Goal: Task Accomplishment & Management: Use online tool/utility

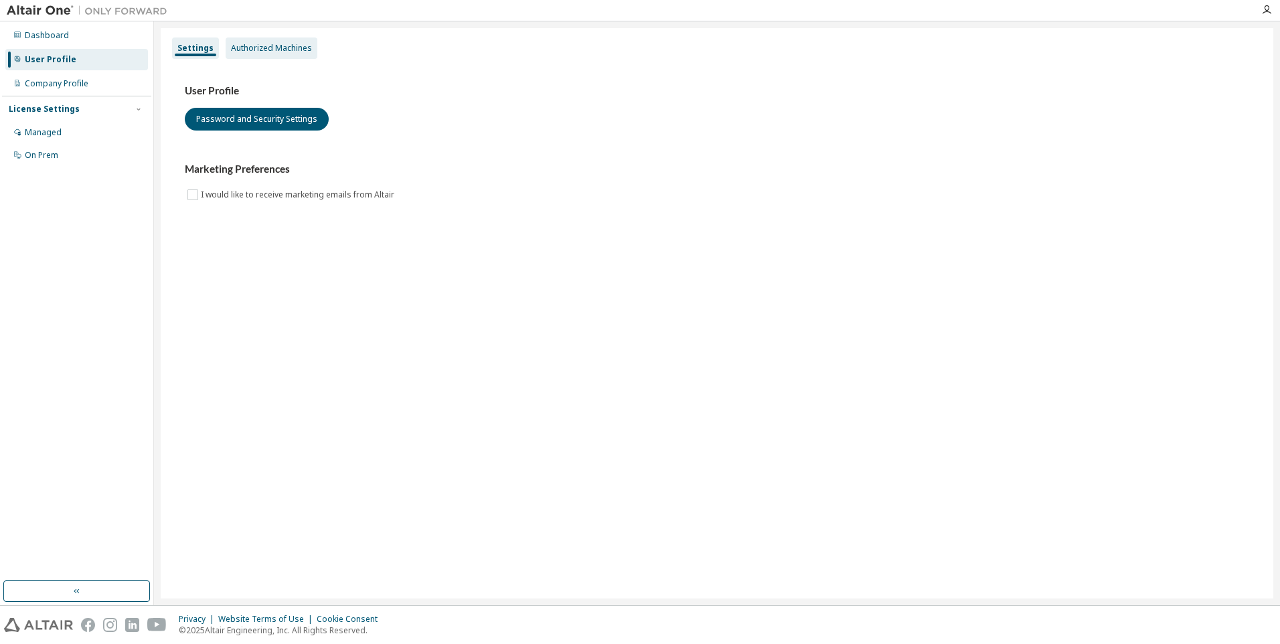
click at [268, 48] on div "Authorized Machines" at bounding box center [271, 48] width 81 height 11
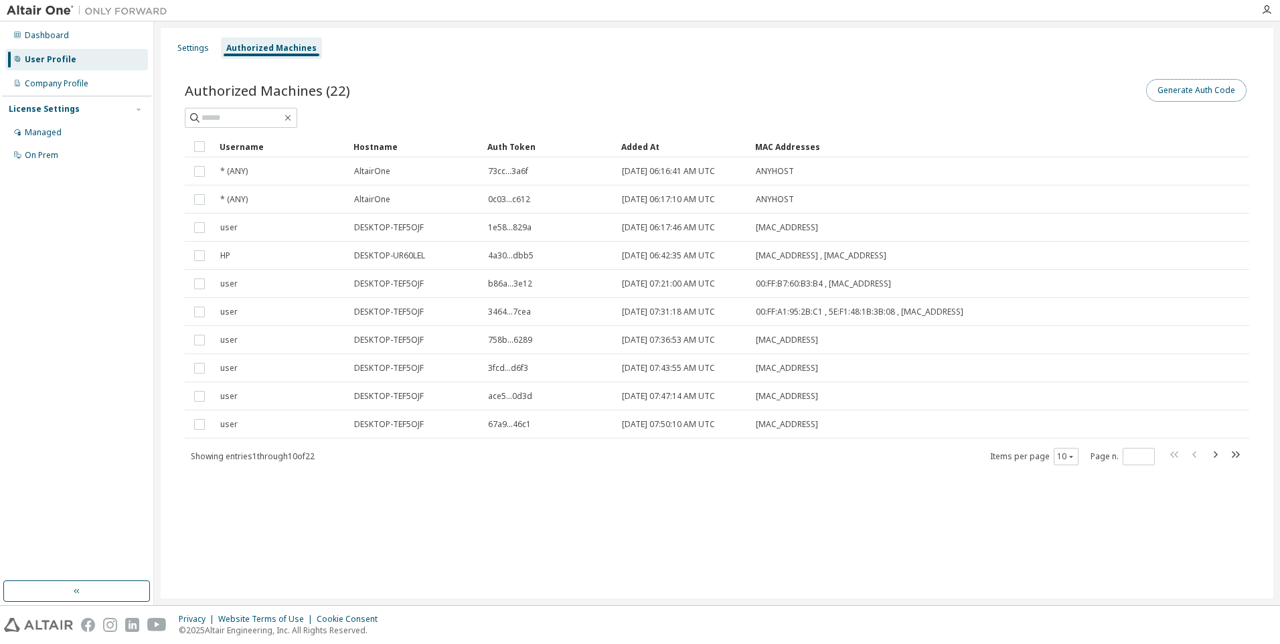
click at [1173, 92] on button "Generate Auth Code" at bounding box center [1196, 90] width 100 height 23
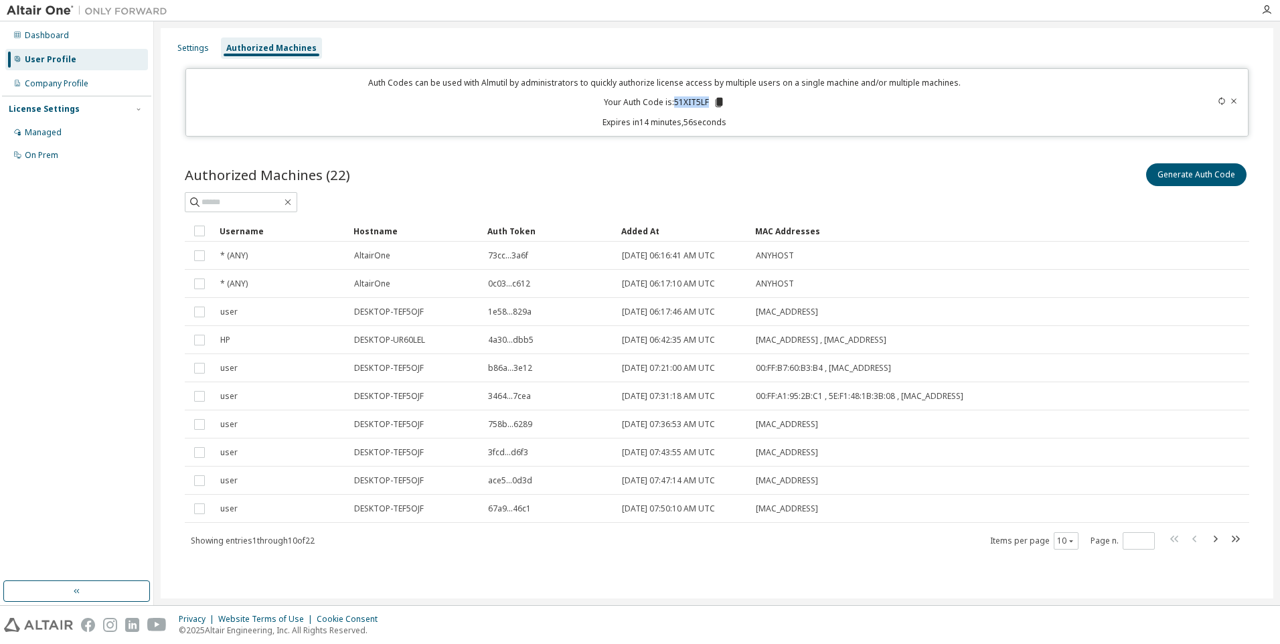
drag, startPoint x: 674, startPoint y: 102, endPoint x: 708, endPoint y: 101, distance: 34.2
click at [708, 101] on p "Your Auth Code is: 51XIT5LF" at bounding box center [664, 102] width 121 height 12
copy p "51XIT5LF"
click at [1268, 14] on icon "button" at bounding box center [1266, 10] width 11 height 11
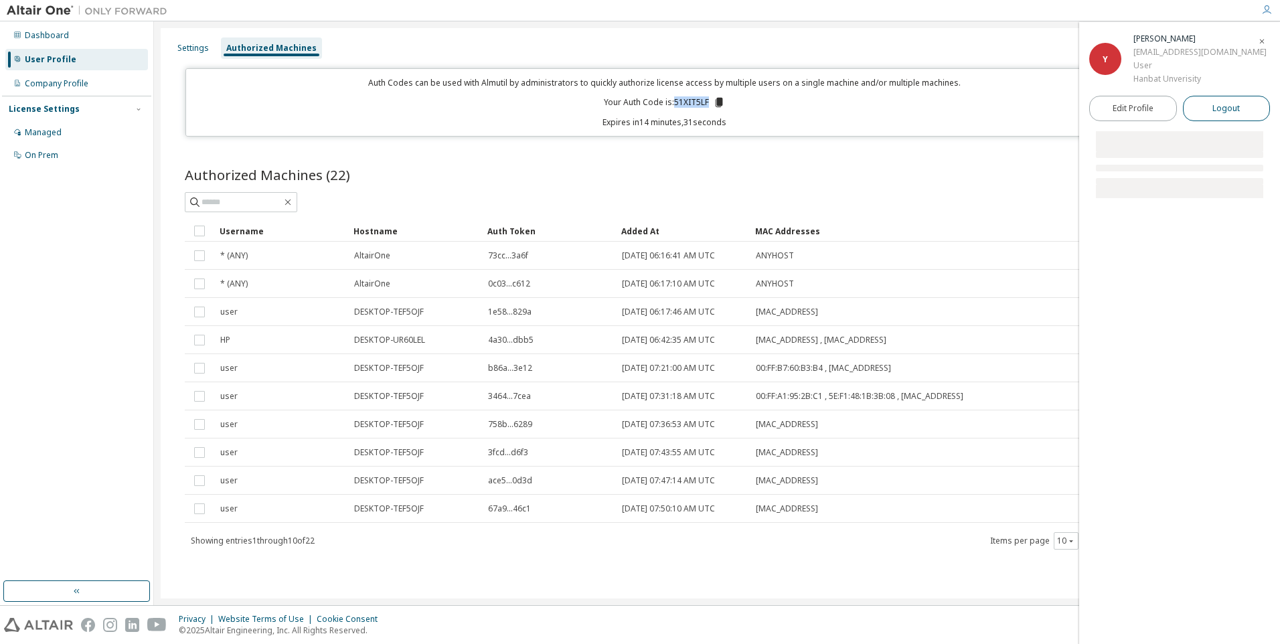
click at [1226, 109] on span "Logout" at bounding box center [1225, 108] width 27 height 13
